Goal: Task Accomplishment & Management: Use online tool/utility

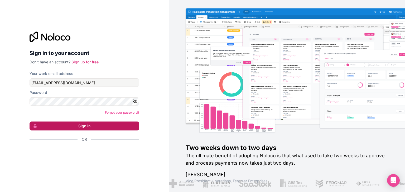
click at [99, 127] on button "Sign in" at bounding box center [85, 126] width 110 height 9
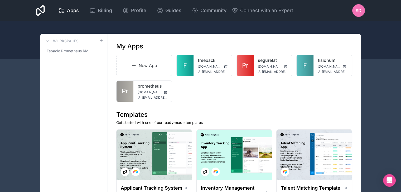
click at [150, 63] on link "New App" at bounding box center [144, 66] width 56 height 22
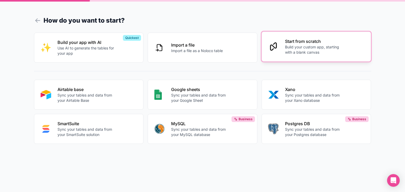
click at [335, 46] on p "Build your custom app, starting with a blank canvas" at bounding box center [314, 50] width 59 height 11
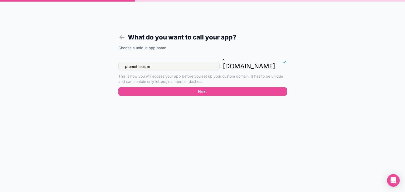
drag, startPoint x: 177, startPoint y: 59, endPoint x: 116, endPoint y: 57, distance: 61.4
click at [116, 57] on form "What do you want to call your app? Choose a unique app name prometheusrm . [DOM…" at bounding box center [202, 103] width 202 height 180
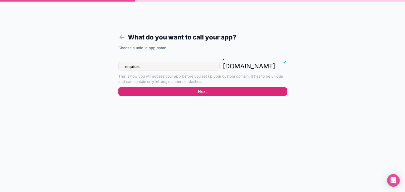
type input "requises"
click at [216, 87] on button "Next" at bounding box center [202, 91] width 168 height 8
